Goal: Task Accomplishment & Management: Manage account settings

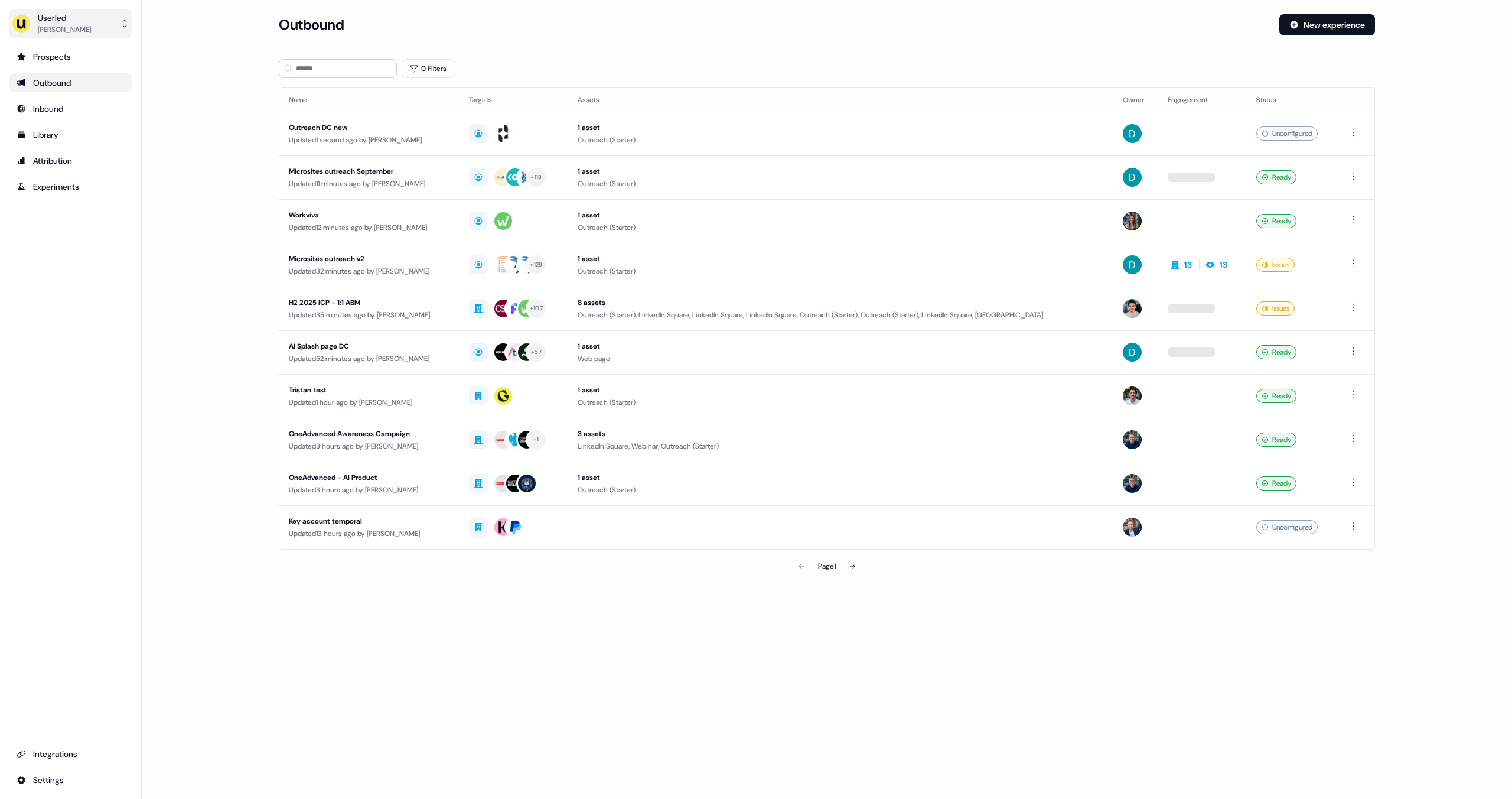
click at [46, 32] on div "[PERSON_NAME]" at bounding box center [64, 29] width 53 height 12
click at [49, 51] on div "Impersonate (Admin)" at bounding box center [70, 55] width 112 height 21
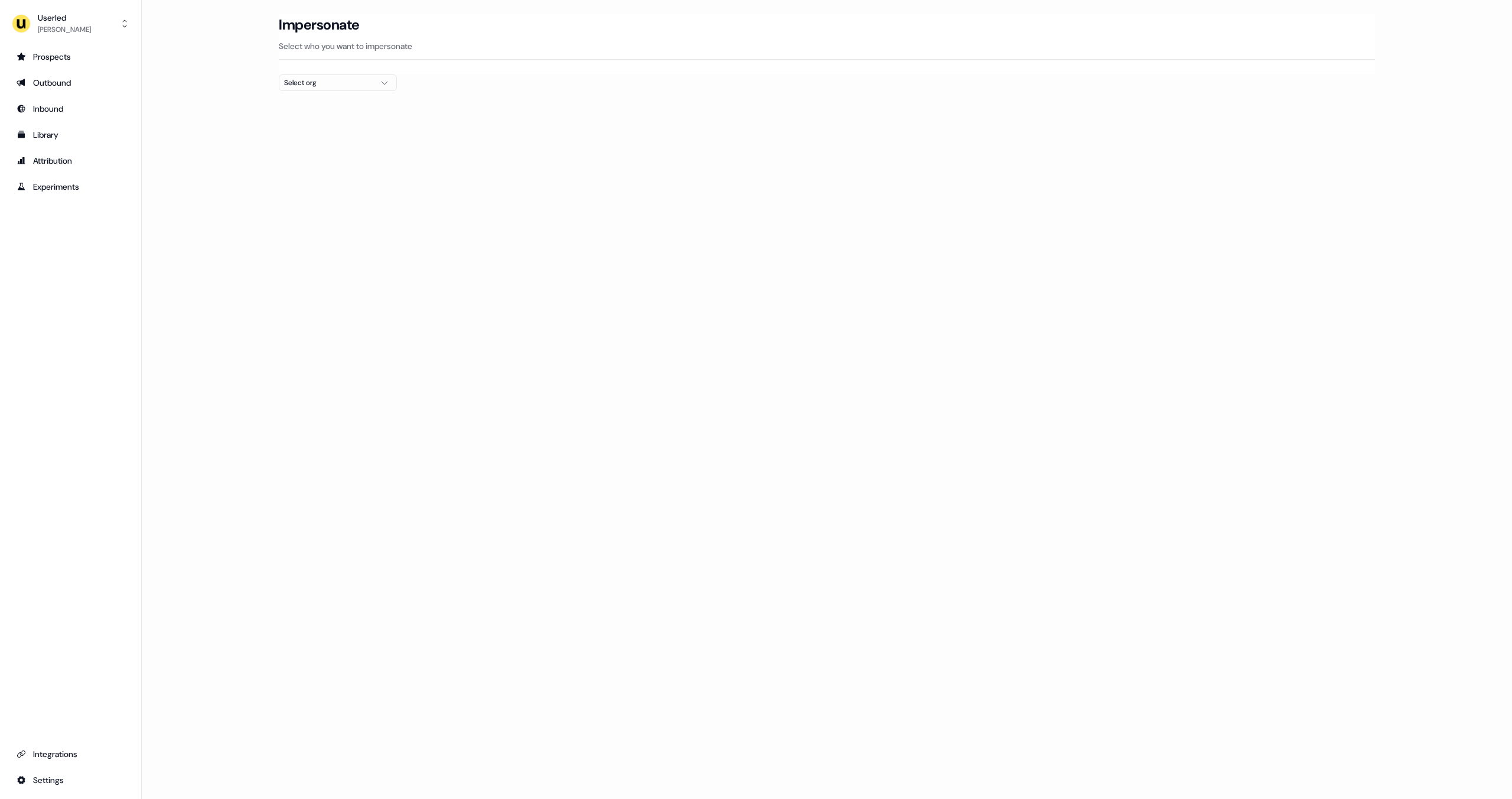
click at [313, 80] on div "Select org" at bounding box center [328, 83] width 89 height 12
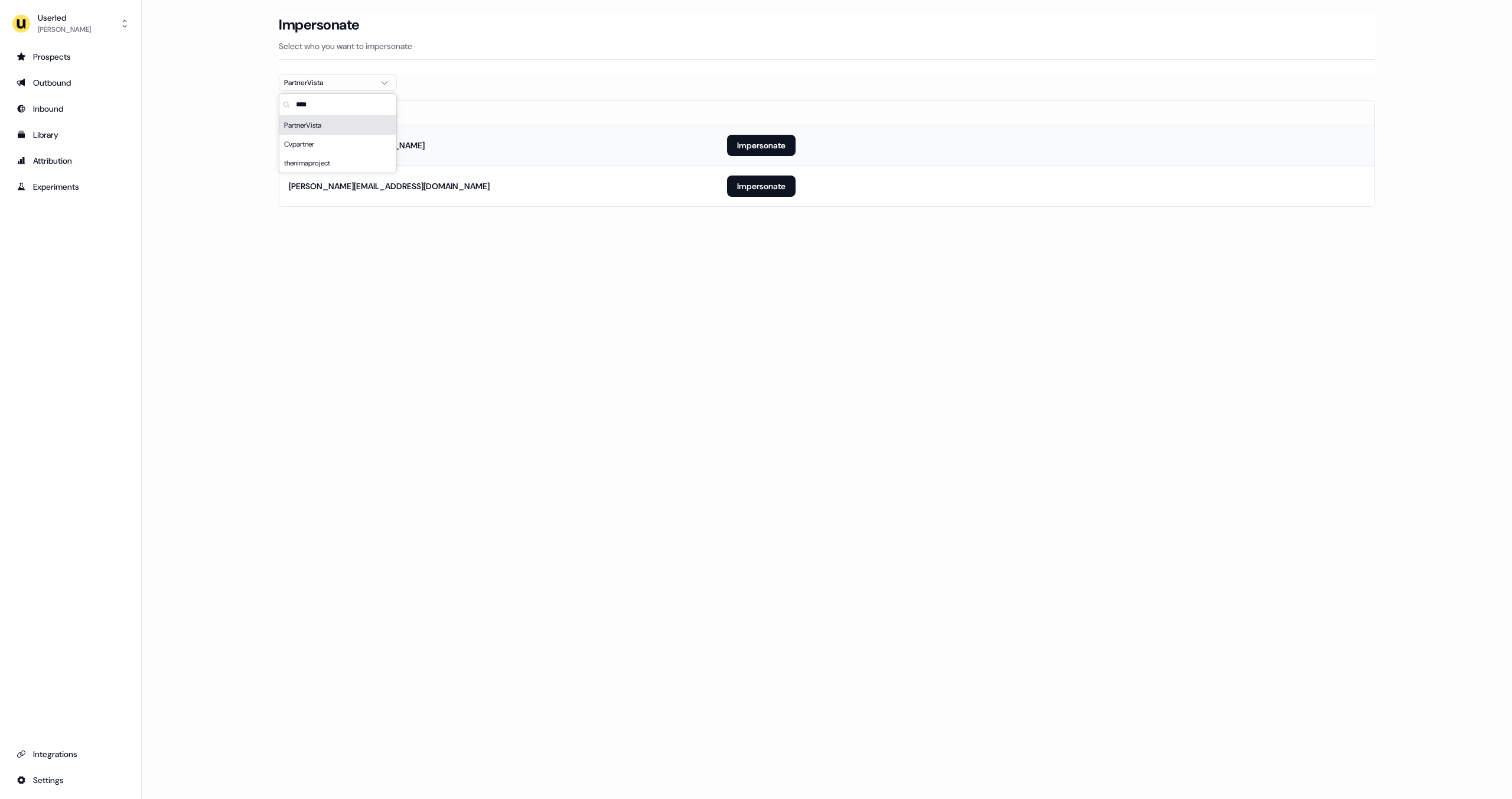
type input "****"
click at [508, 152] on td "[EMAIL_ADDRESS][DOMAIN_NAME]" at bounding box center [498, 145] width 438 height 41
click at [742, 145] on button "Impersonate" at bounding box center [761, 145] width 69 height 21
